Goal: Check status: Check status

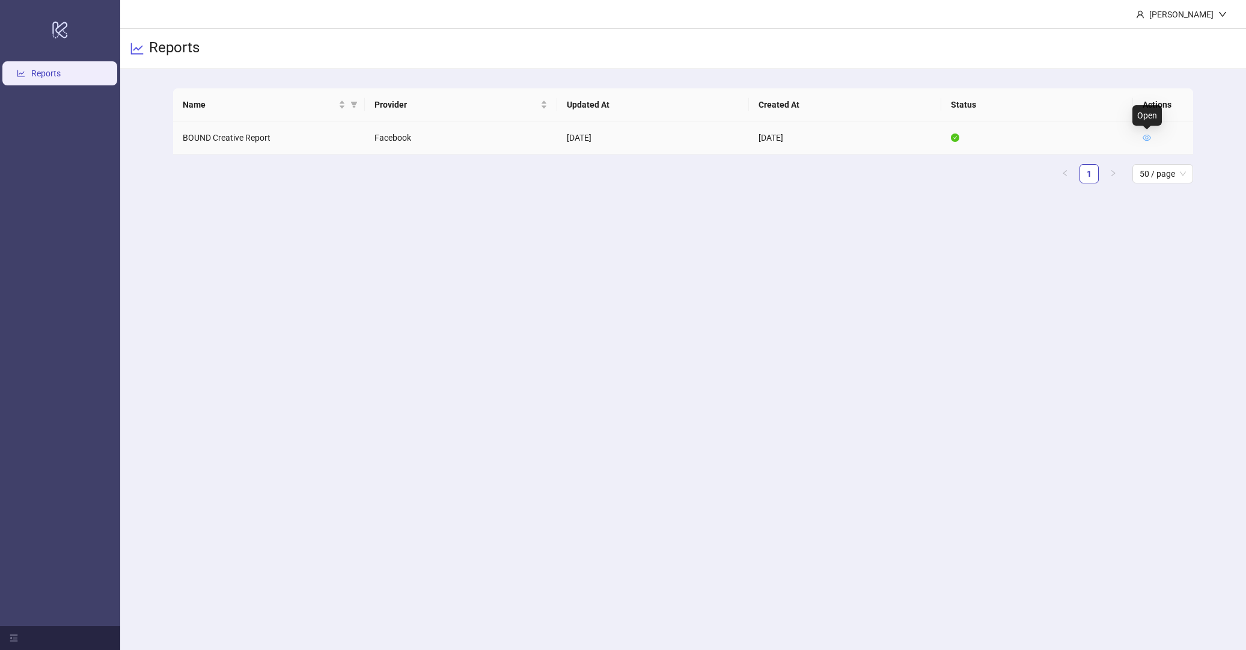
click at [1145, 136] on icon "eye" at bounding box center [1146, 138] width 8 height 6
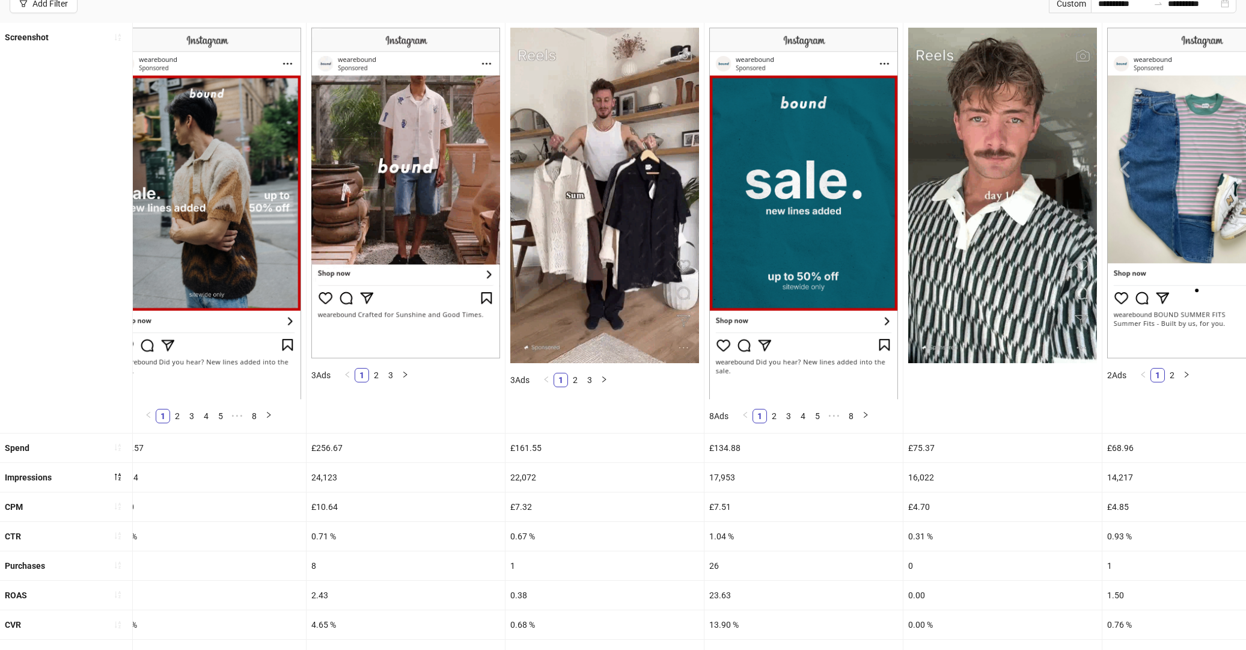
scroll to position [0, 2865]
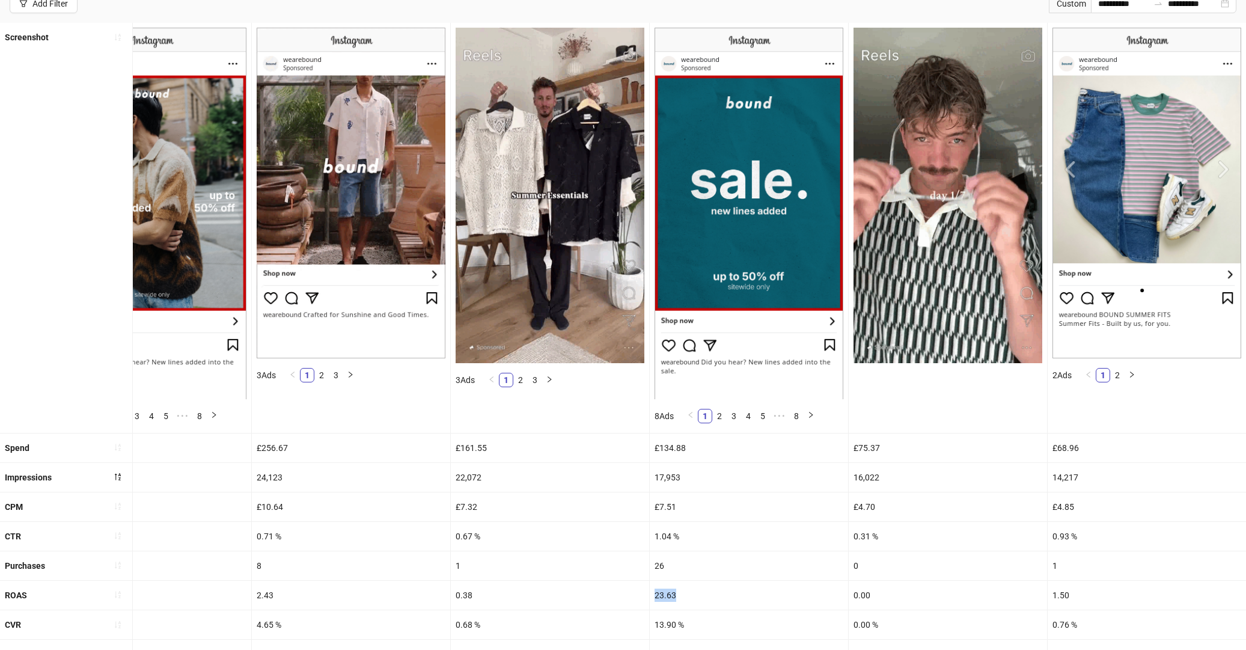
drag, startPoint x: 677, startPoint y: 594, endPoint x: 653, endPoint y: 594, distance: 24.0
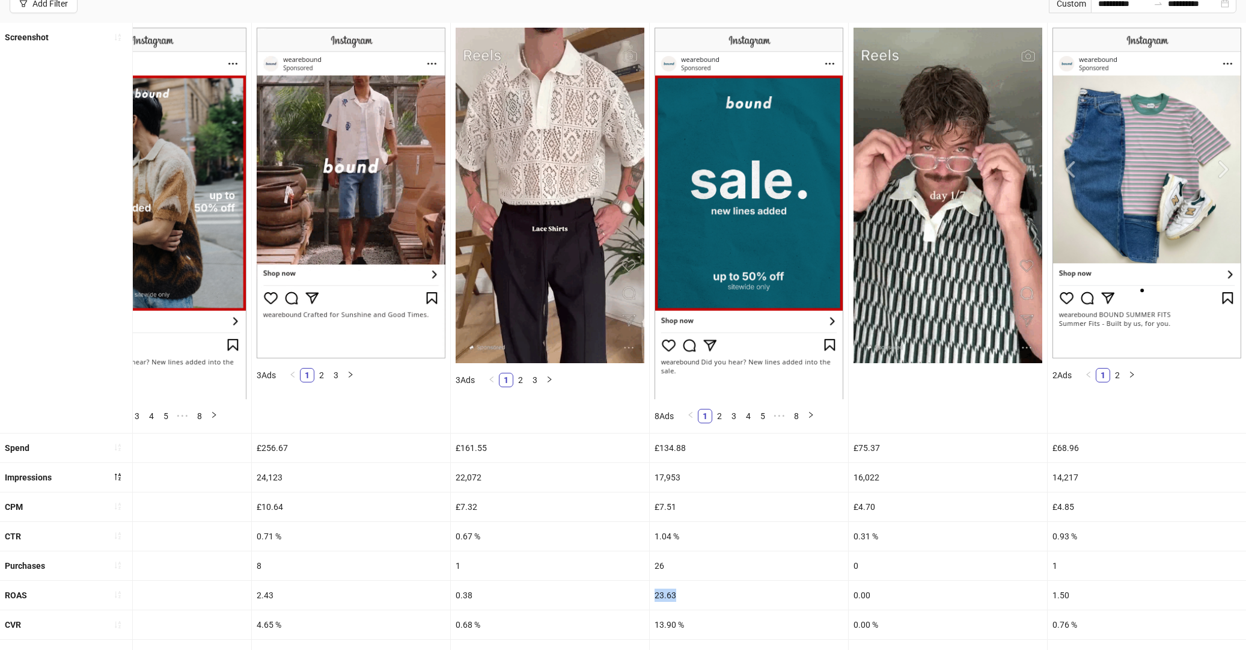
click at [653, 594] on div "23.63" at bounding box center [749, 595] width 198 height 29
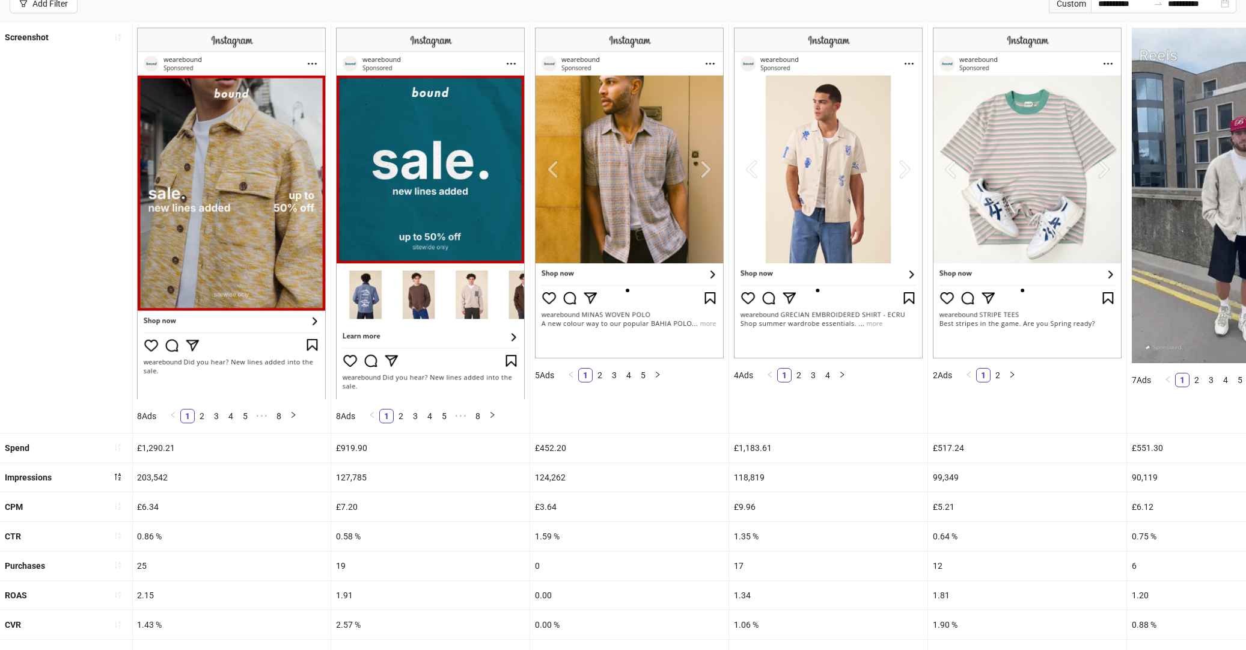
scroll to position [0, 0]
